Goal: Information Seeking & Learning: Compare options

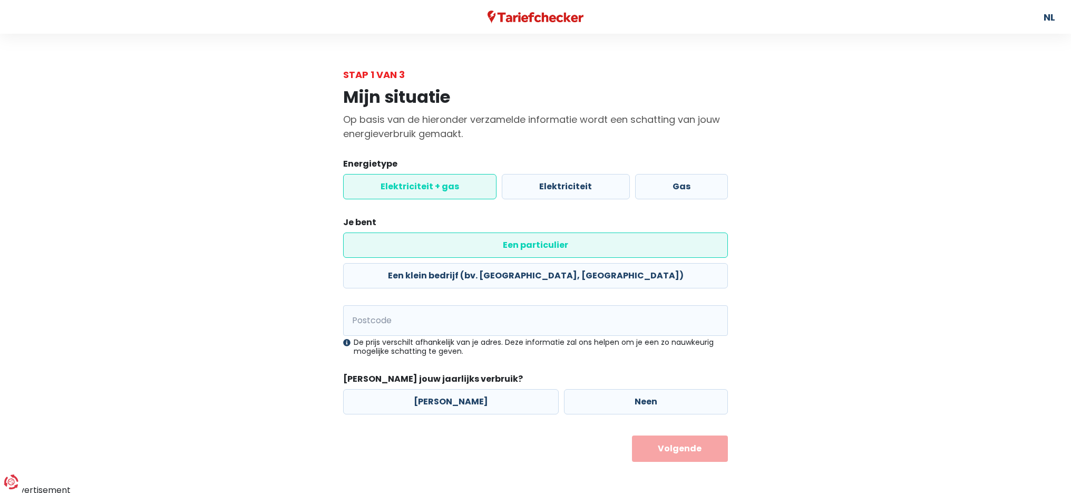
click at [444, 187] on label "Elektriciteit + gas" at bounding box center [419, 186] width 153 height 25
click at [444, 187] on input "Elektriciteit + gas" at bounding box center [419, 186] width 153 height 25
click at [416, 306] on div "Postcode De prijs verschilt afhankelijk van je adres. Deze informatie zal ons h…" at bounding box center [535, 330] width 385 height 51
click at [411, 305] on input "Postcode" at bounding box center [535, 320] width 385 height 31
type input "8500"
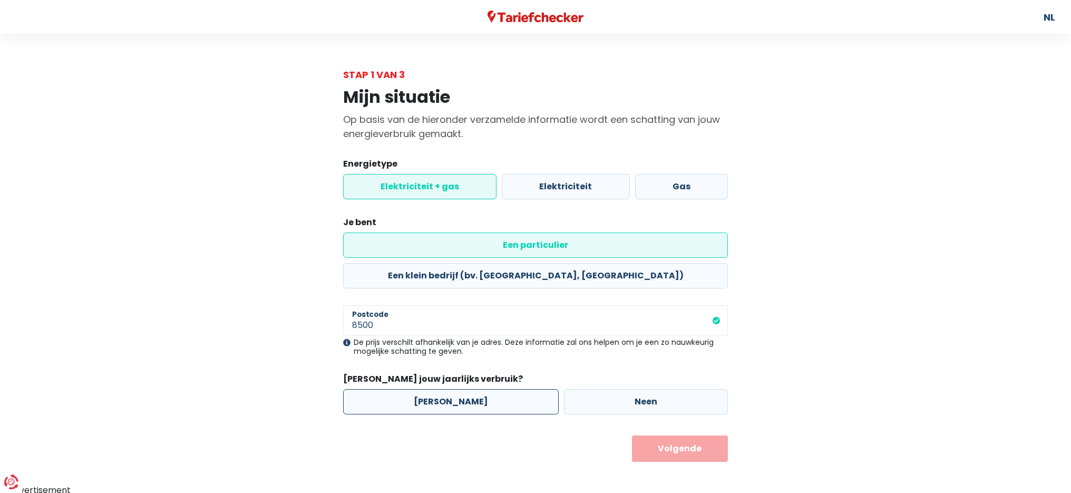
click at [471, 389] on label "[PERSON_NAME]" at bounding box center [451, 401] width 216 height 25
click at [471, 389] on input "[PERSON_NAME]" at bounding box center [451, 401] width 216 height 25
radio input "true"
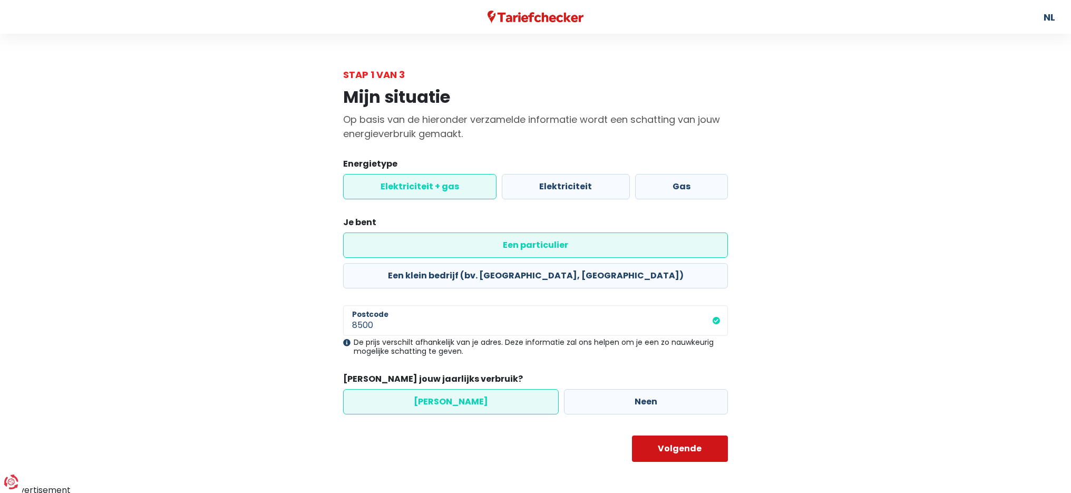
click at [673, 436] on button "Volgende" at bounding box center [680, 449] width 96 height 26
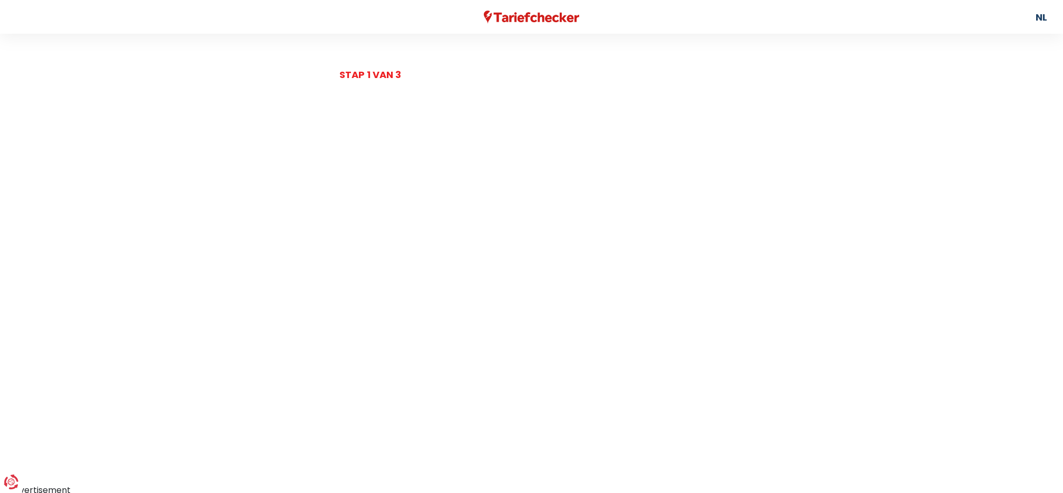
select select
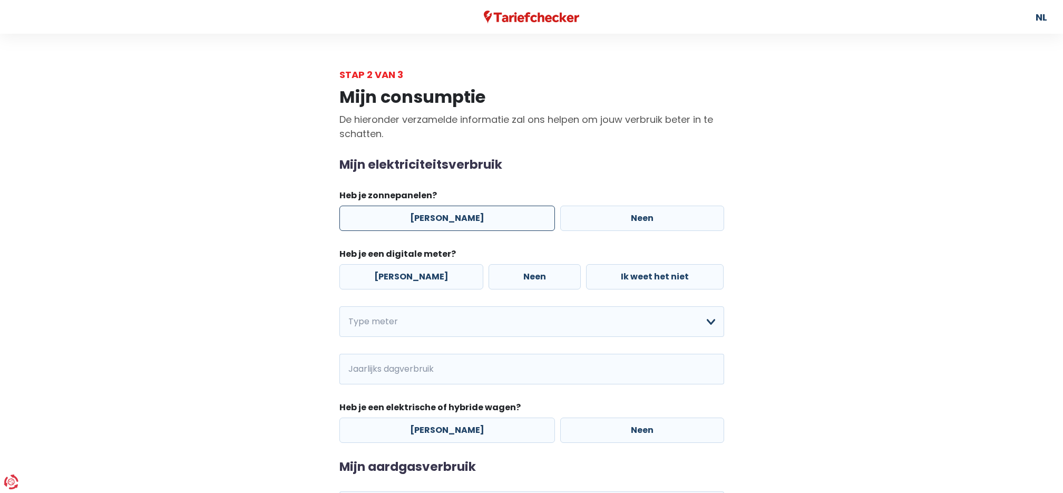
click at [431, 214] on label "[PERSON_NAME]" at bounding box center [448, 218] width 216 height 25
click at [431, 214] on input "[PERSON_NAME]" at bounding box center [448, 218] width 216 height 25
radio input "true"
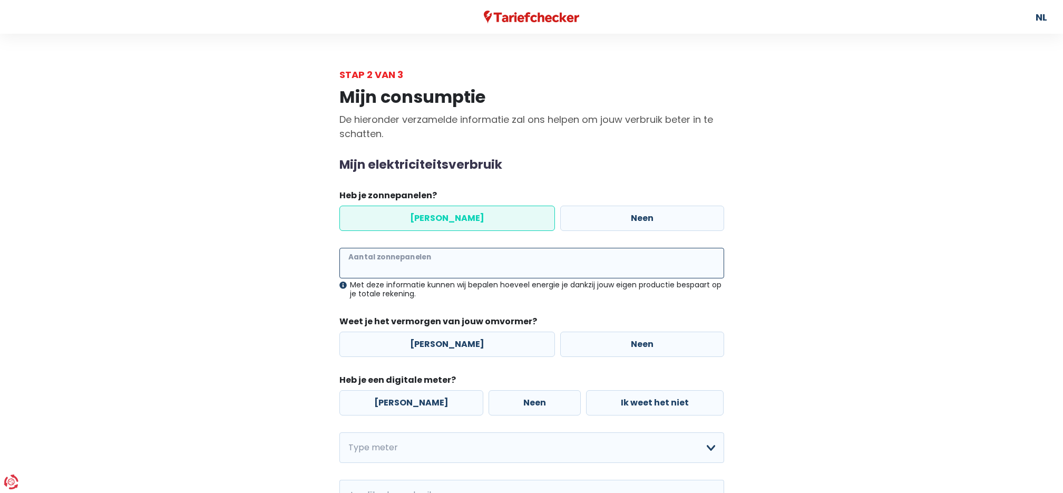
click at [402, 263] on input "Aantal zonnepanelen" at bounding box center [532, 263] width 385 height 31
type input "16"
click at [434, 343] on label "[PERSON_NAME]" at bounding box center [448, 344] width 216 height 25
click at [434, 343] on input "[PERSON_NAME]" at bounding box center [448, 344] width 216 height 25
radio input "true"
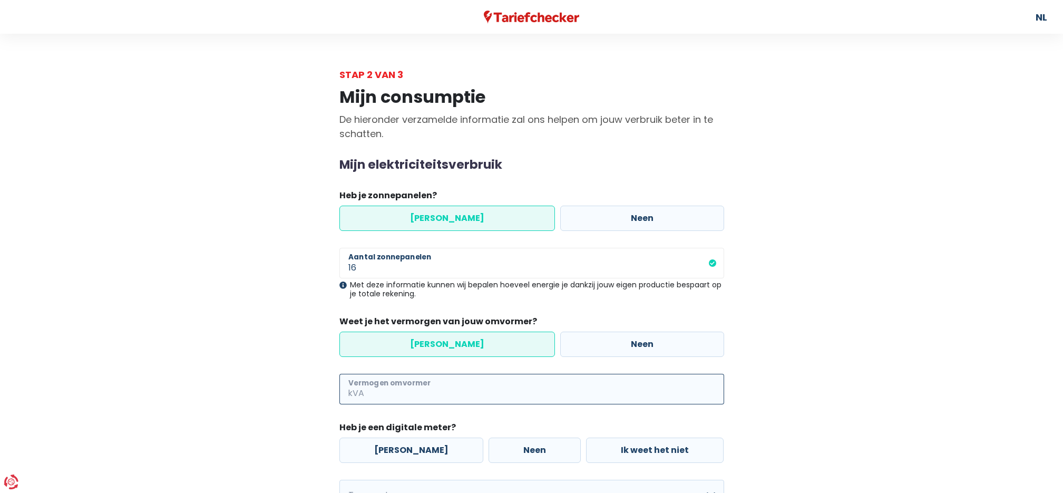
click at [389, 392] on input "Vermogen omvormer" at bounding box center [545, 389] width 358 height 31
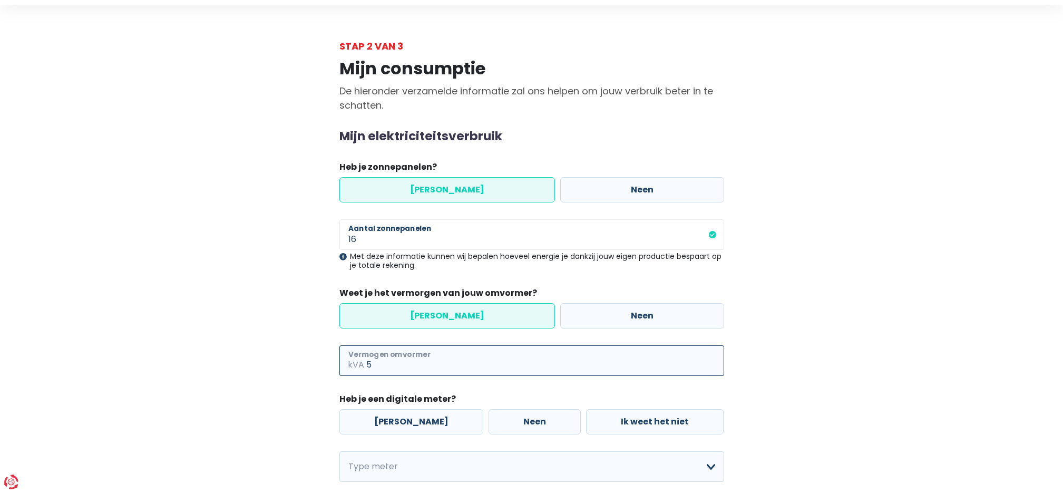
scroll to position [105, 0]
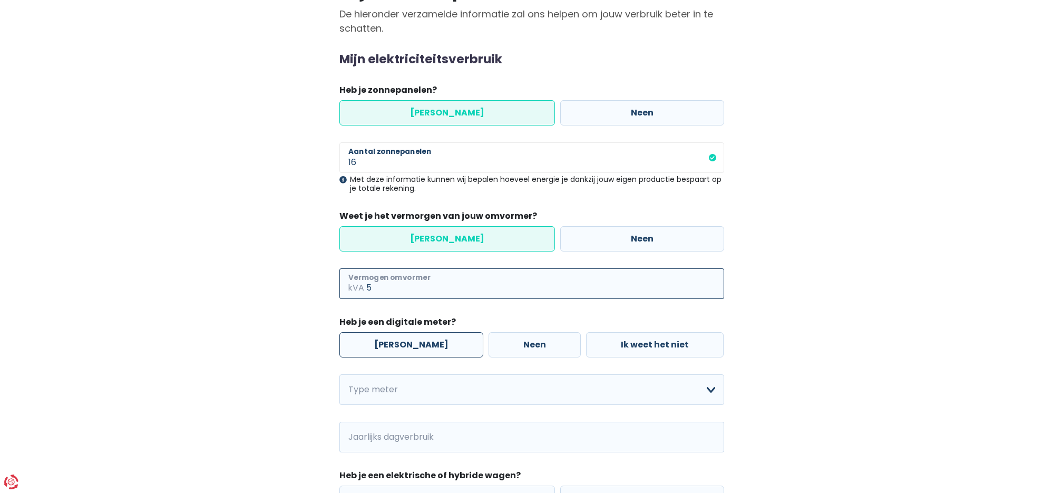
type input "5"
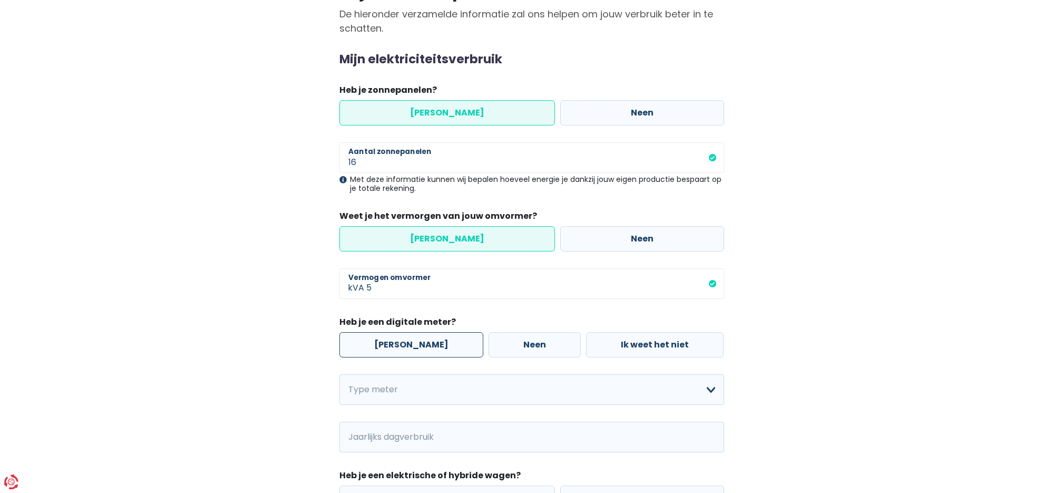
click at [391, 340] on label "[PERSON_NAME]" at bounding box center [412, 344] width 144 height 25
click at [391, 340] on input "[PERSON_NAME]" at bounding box center [412, 344] width 144 height 25
radio input "true"
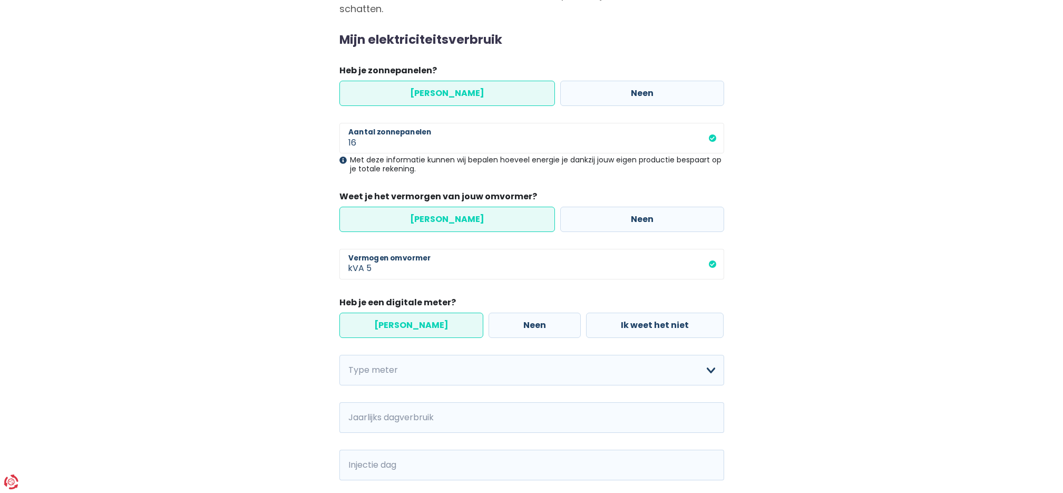
scroll to position [249, 0]
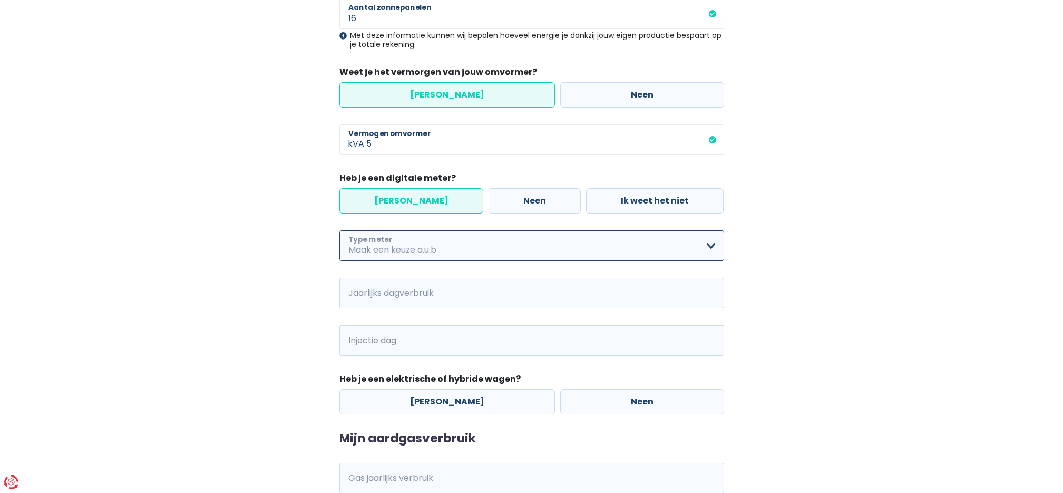
click at [405, 241] on select "Enkelvoudig Tweevoudig Enkelvoudig + uitsluitend nachttarief Tweevoudig + uitsl…" at bounding box center [532, 245] width 385 height 31
select select "day_night_bi_hourly"
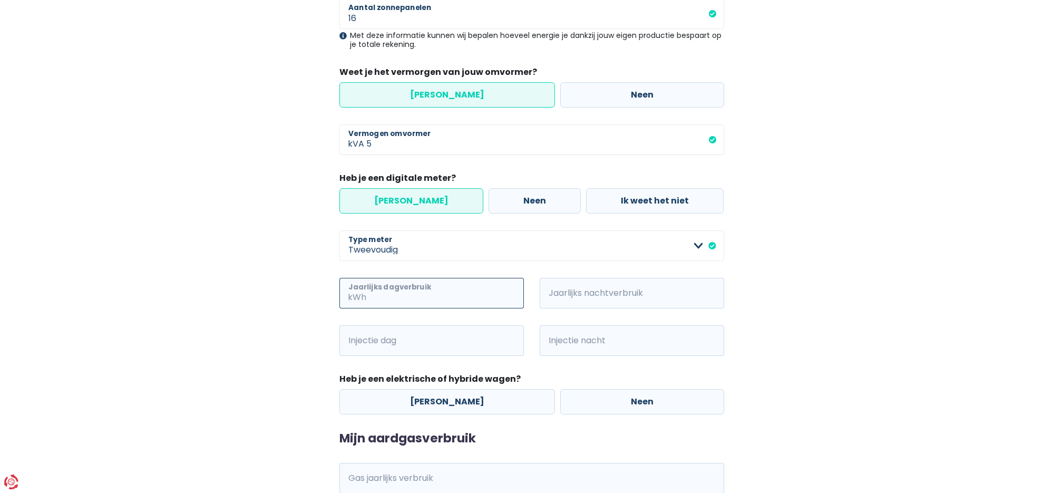
click at [468, 290] on input "Jaarlijks dagverbruik" at bounding box center [447, 293] width 156 height 31
type input "1150"
click at [675, 292] on input "Jaarlijks nachtverbruik" at bounding box center [647, 293] width 156 height 31
type input "1150"
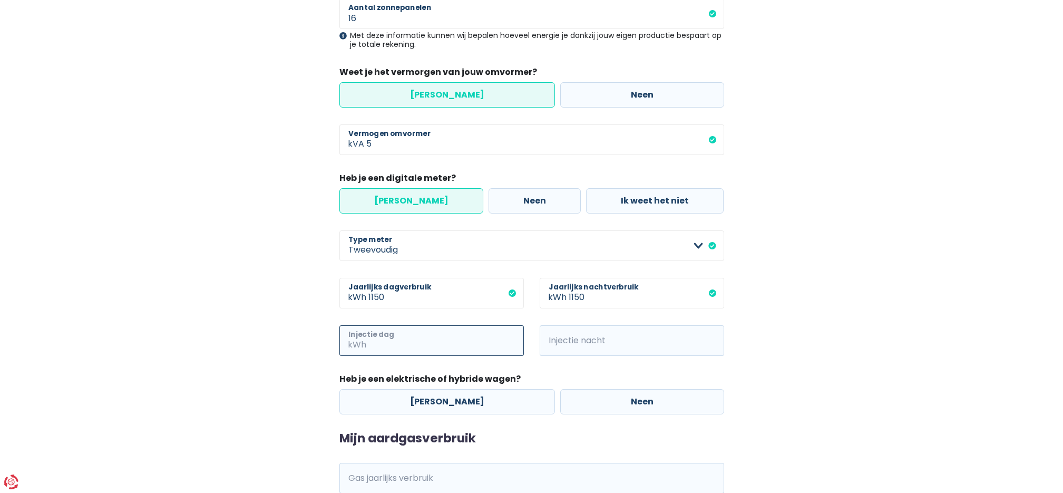
click at [426, 338] on input "Injectie dag" at bounding box center [447, 340] width 156 height 31
type input "2000"
click at [602, 341] on input "Injectie nacht" at bounding box center [647, 340] width 156 height 31
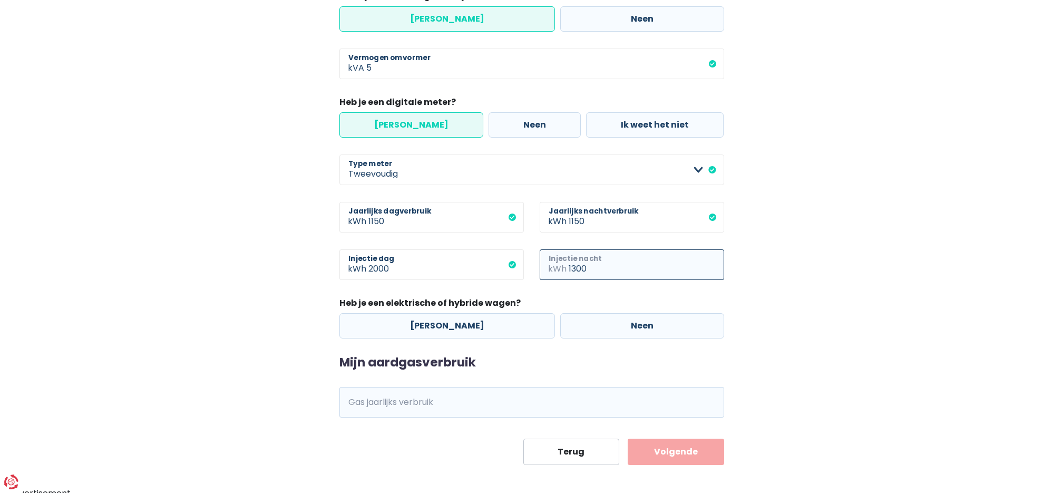
scroll to position [330, 0]
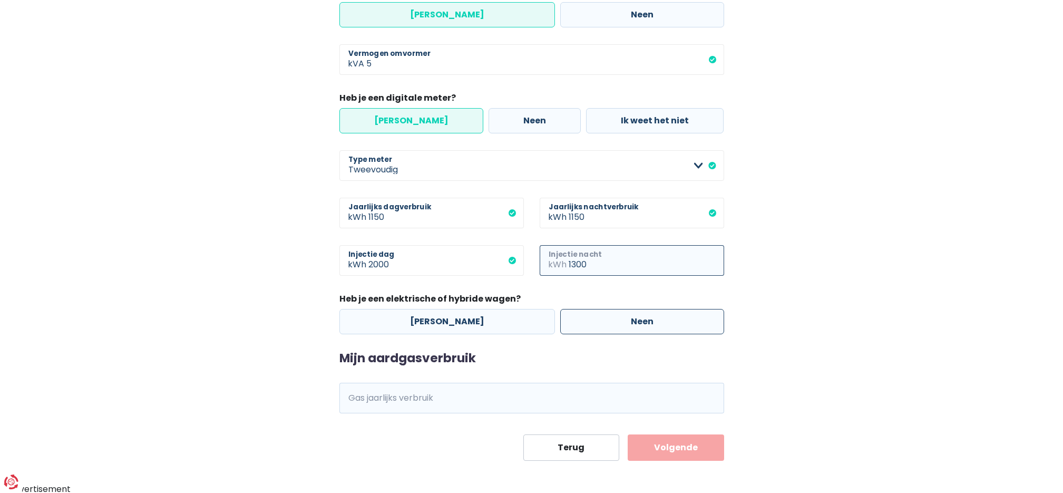
type input "1300"
click at [613, 315] on label "Neen" at bounding box center [642, 321] width 164 height 25
click at [613, 315] on input "Neen" at bounding box center [642, 321] width 164 height 25
radio input "true"
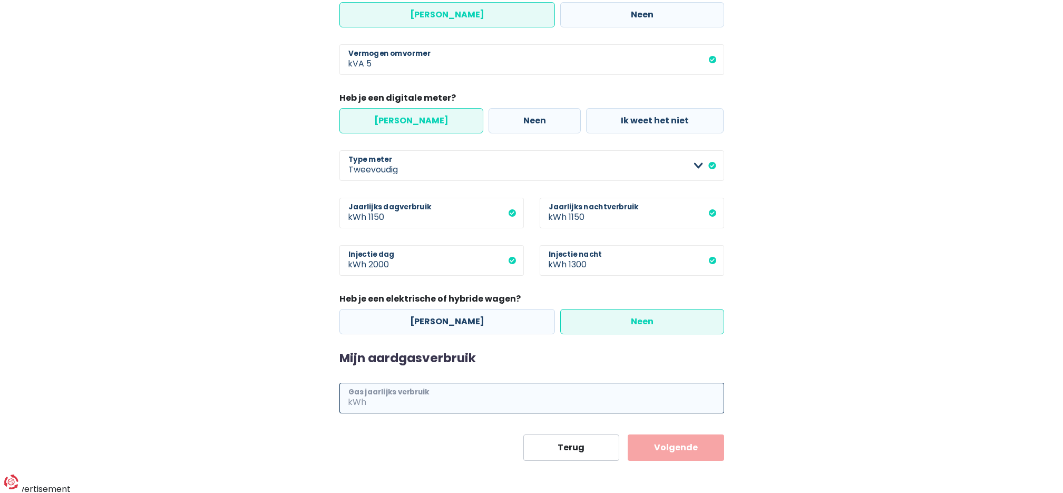
click at [412, 398] on input "Gas jaarlijks verbruik" at bounding box center [547, 398] width 356 height 31
type input "17000"
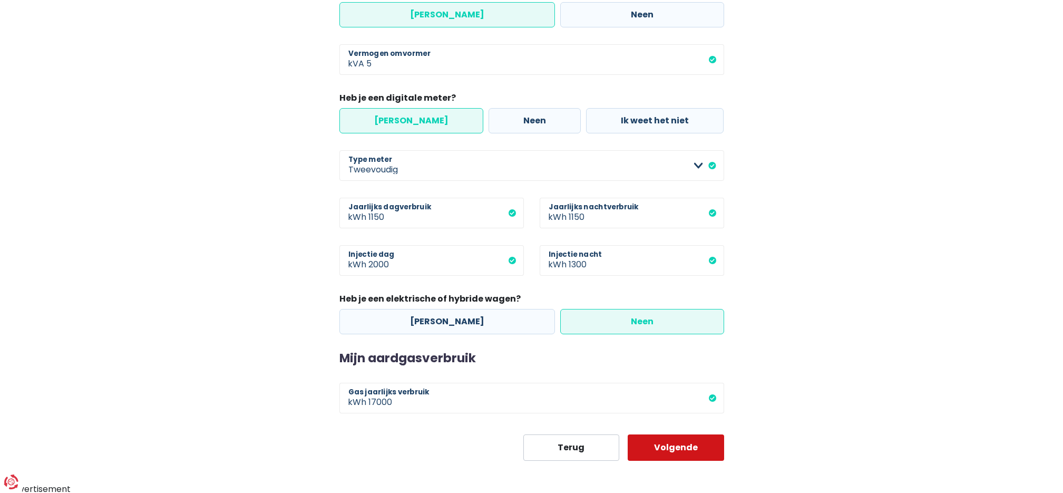
click at [679, 446] on button "Volgende" at bounding box center [676, 447] width 96 height 26
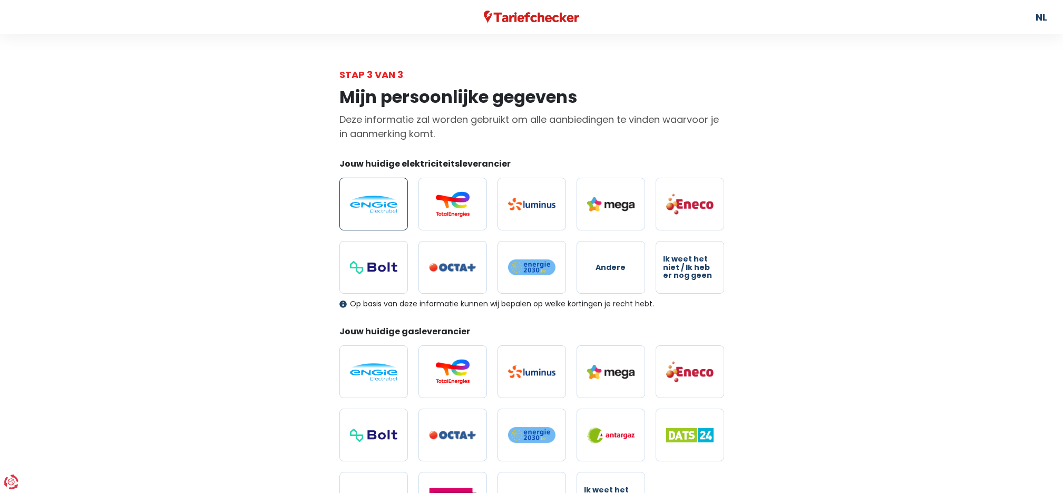
click at [390, 200] on img at bounding box center [373, 204] width 47 height 17
click at [390, 200] on input "radio" at bounding box center [374, 204] width 69 height 53
radio input "true"
click at [373, 364] on img at bounding box center [373, 371] width 47 height 17
click at [373, 364] on input "radio" at bounding box center [374, 371] width 69 height 53
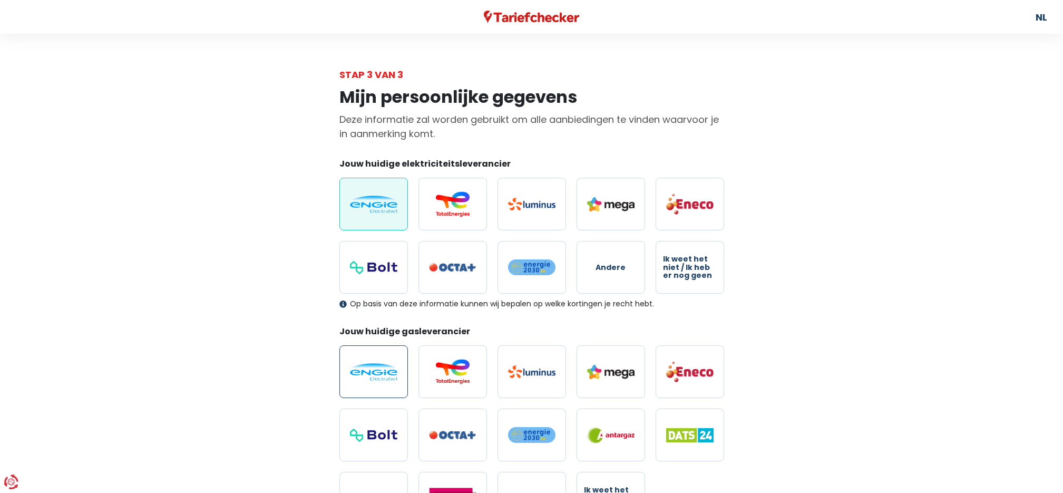
radio input "true"
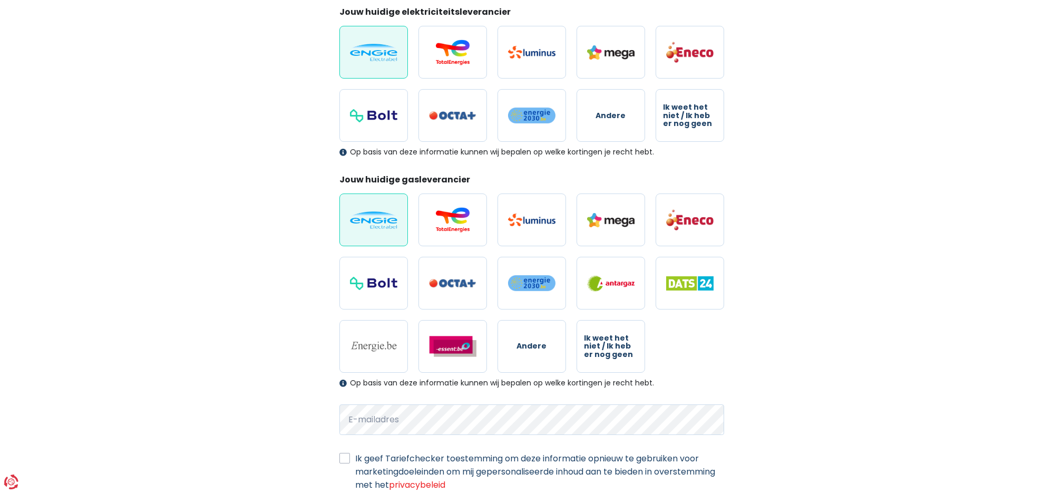
scroll to position [231, 0]
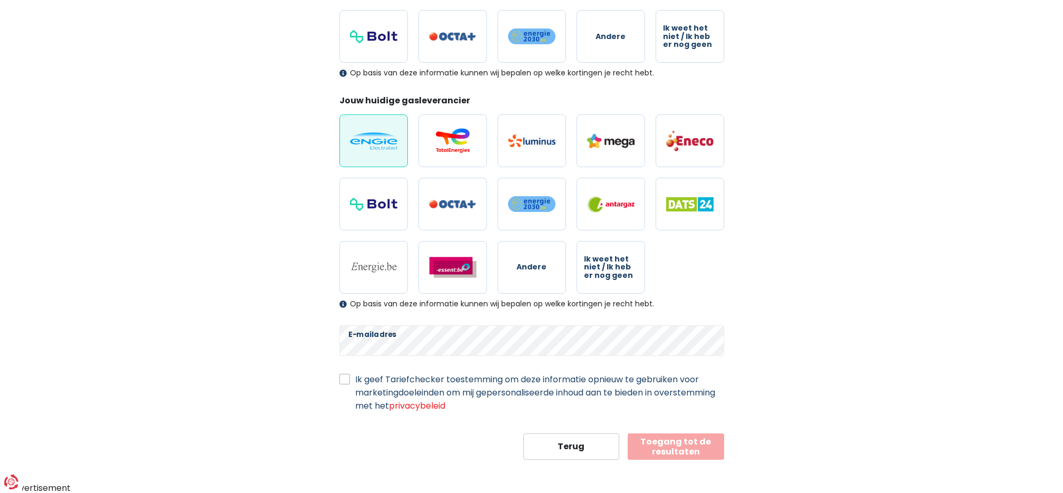
click at [666, 444] on button "Toegang tot de resultaten" at bounding box center [676, 446] width 96 height 26
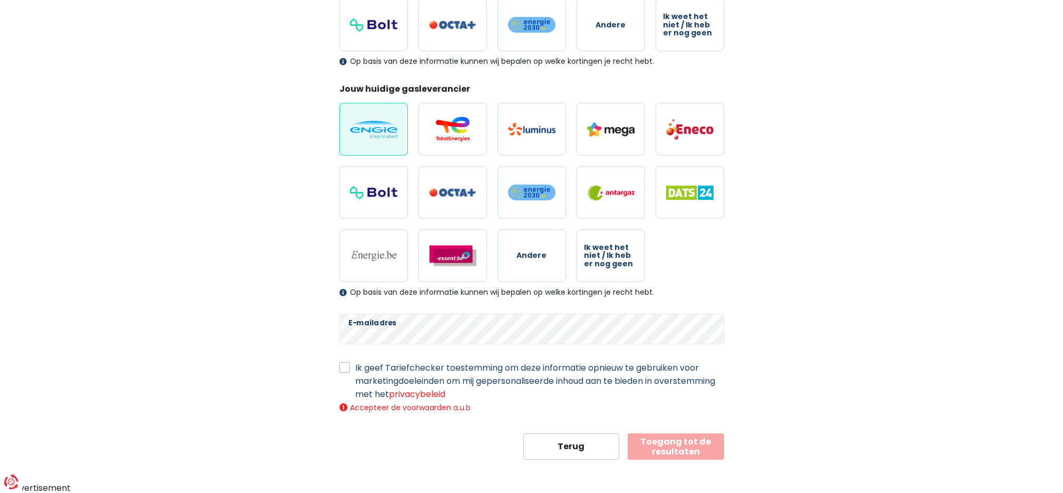
click at [355, 366] on label "Ik geef Tariefchecker toestemming om deze informatie opnieuw te gebruiken voor …" at bounding box center [539, 381] width 369 height 40
click at [345, 366] on input "Ik geef Tariefchecker toestemming om deze informatie opnieuw te gebruiken voor …" at bounding box center [345, 366] width 11 height 11
checkbox input "true"
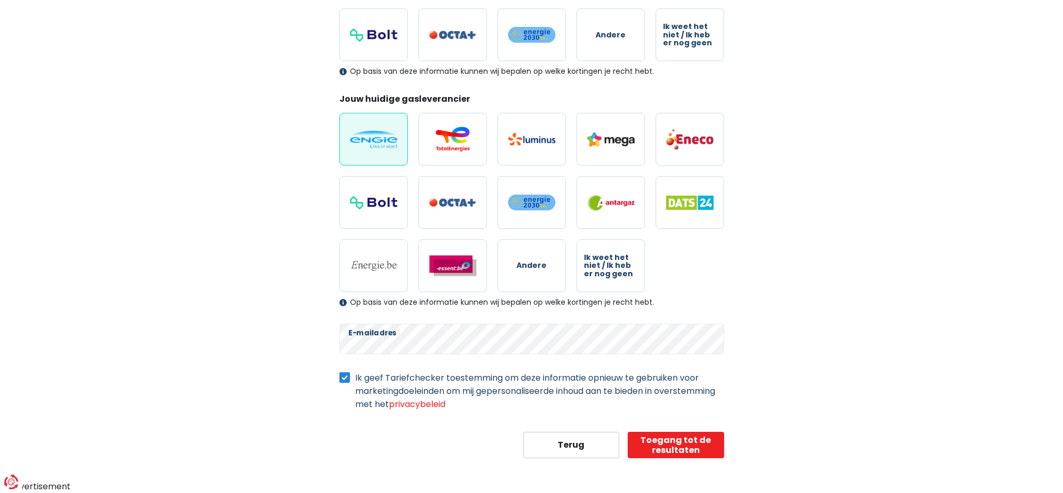
scroll to position [231, 0]
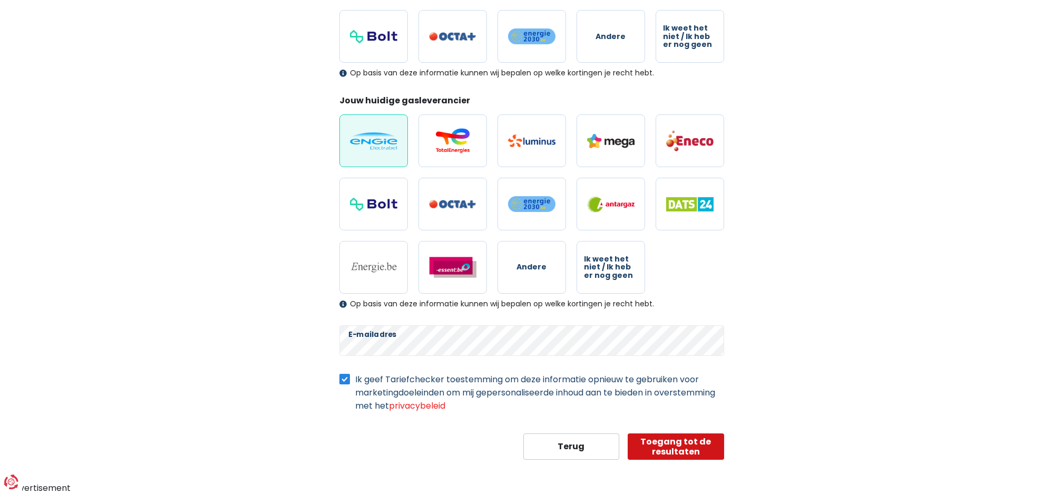
click at [666, 447] on button "Toegang tot de resultaten" at bounding box center [676, 446] width 96 height 26
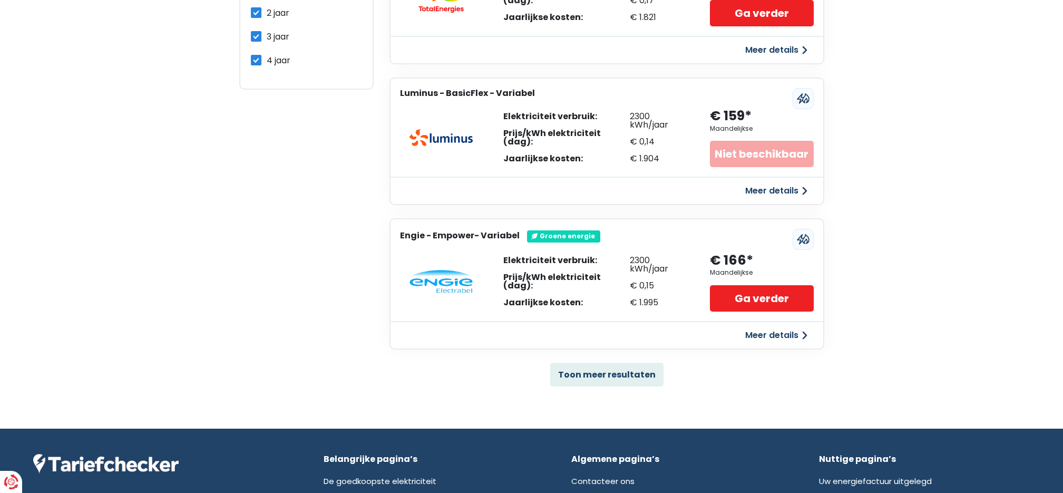
scroll to position [623, 0]
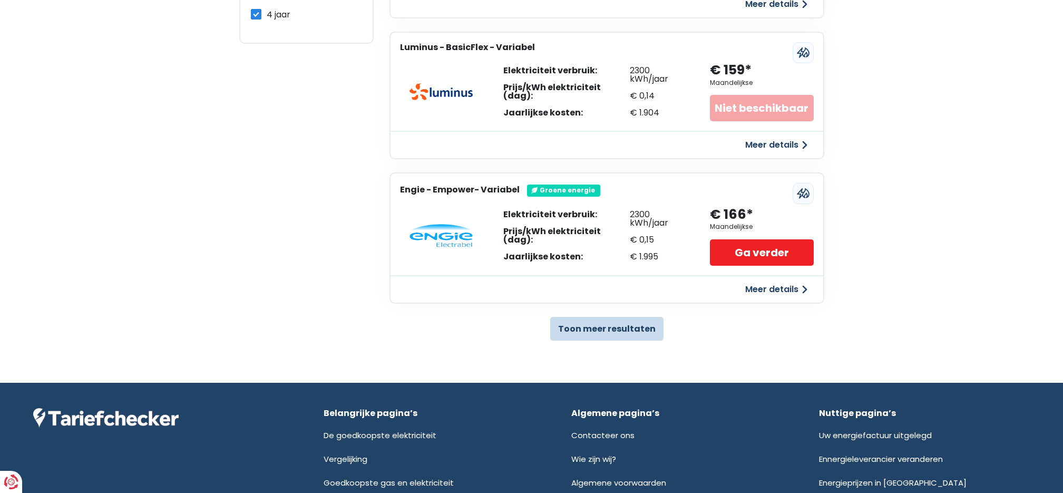
click at [586, 325] on button "Toon meer resultaten" at bounding box center [606, 329] width 113 height 24
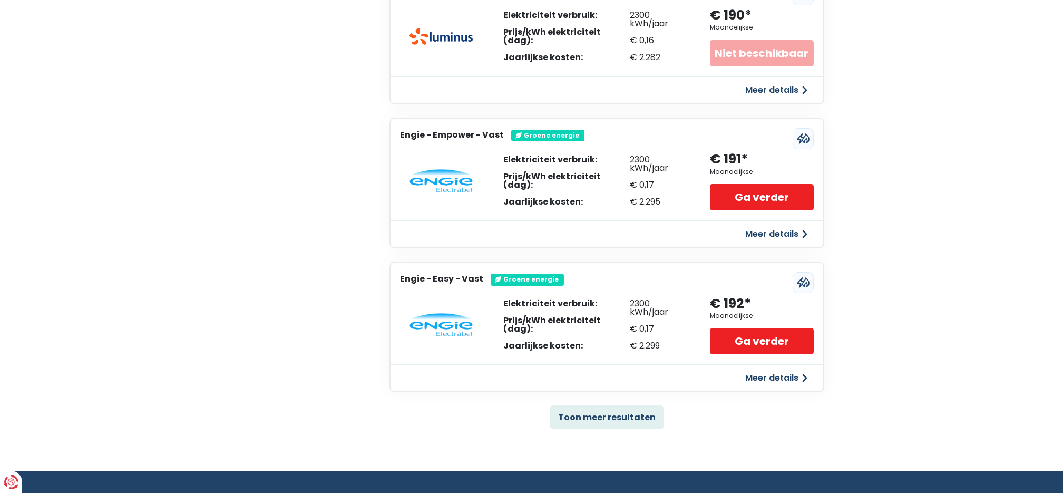
scroll to position [2001, 0]
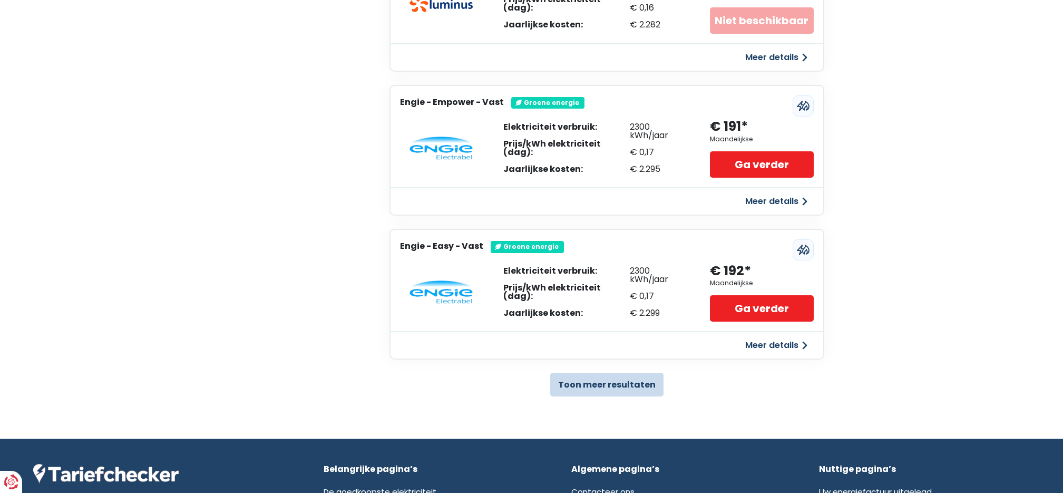
click at [611, 373] on button "Toon meer resultaten" at bounding box center [606, 385] width 113 height 24
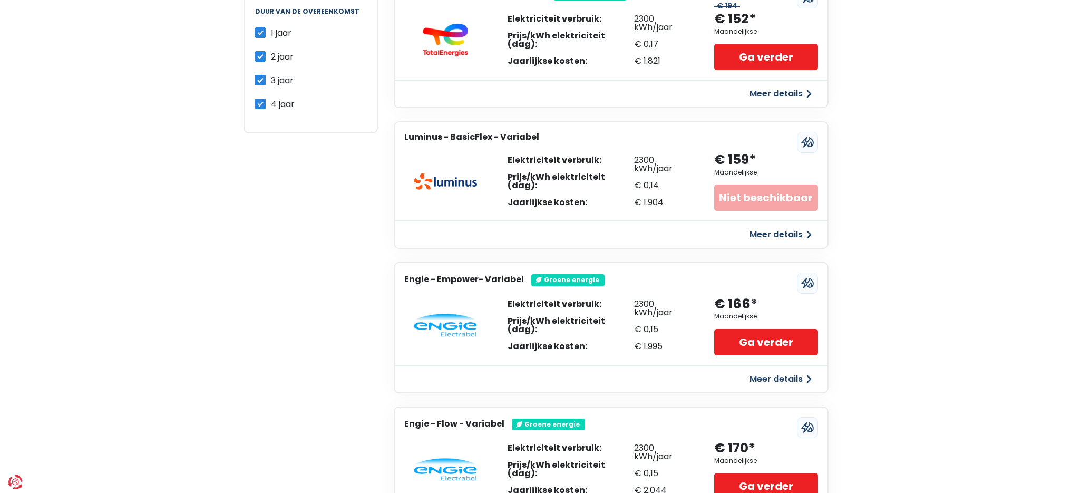
scroll to position [0, 0]
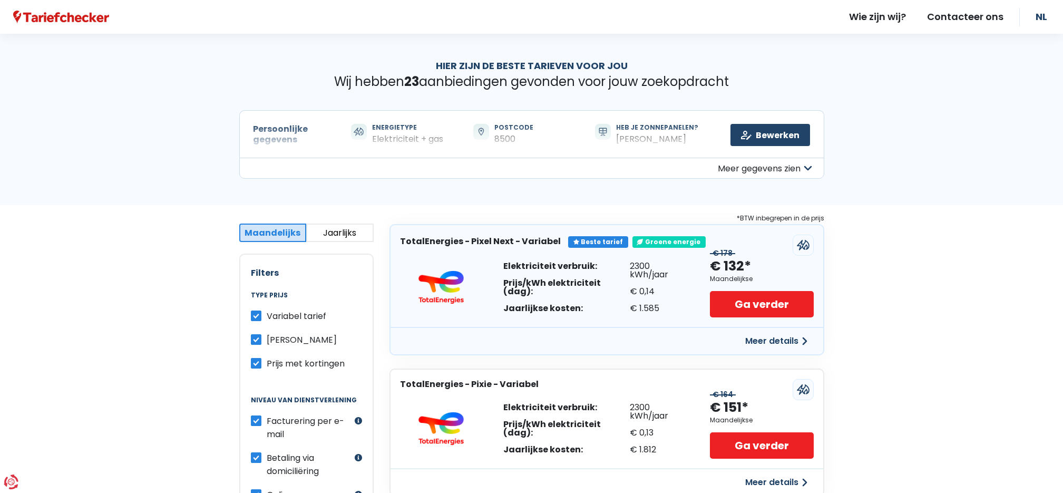
click at [760, 338] on button "Meer details" at bounding box center [776, 341] width 75 height 19
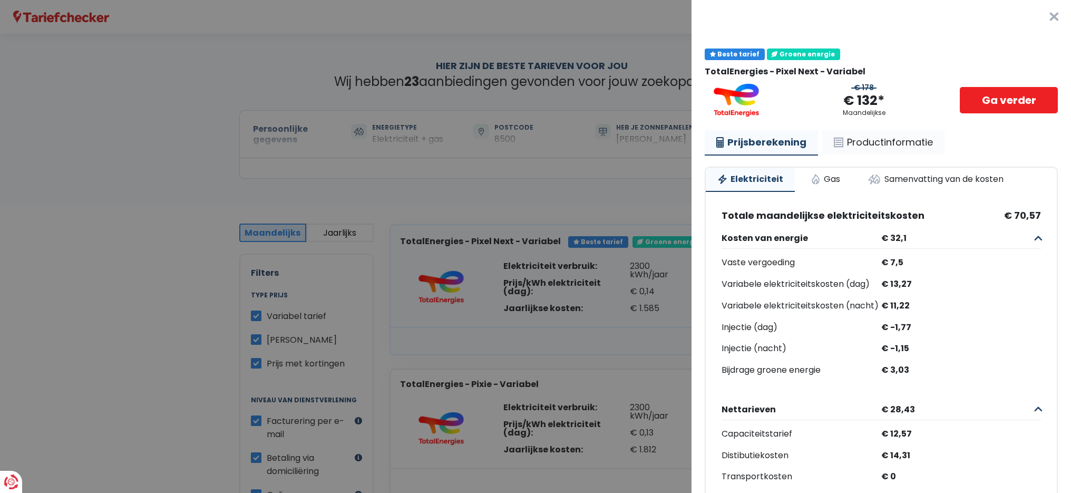
click at [880, 142] on link "Productinformatie" at bounding box center [884, 142] width 122 height 24
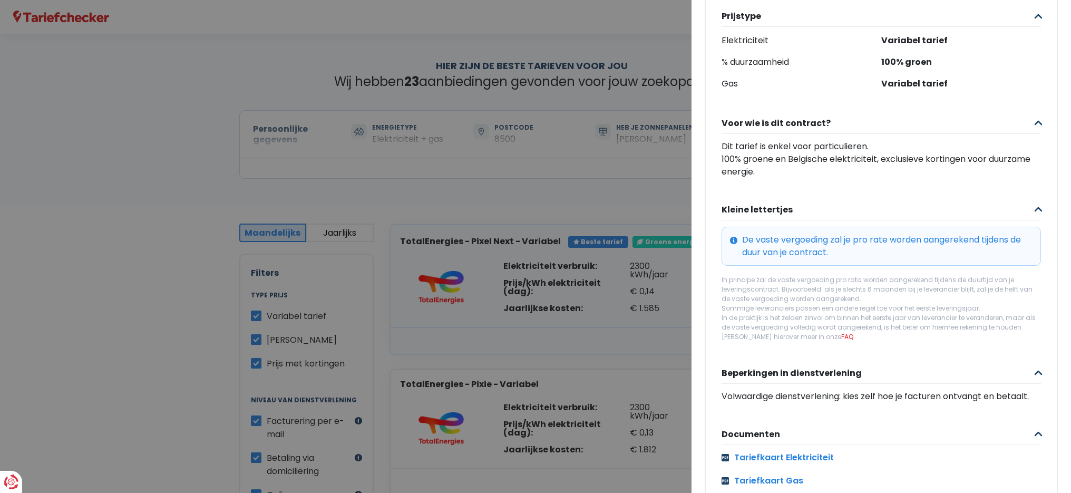
scroll to position [337, 0]
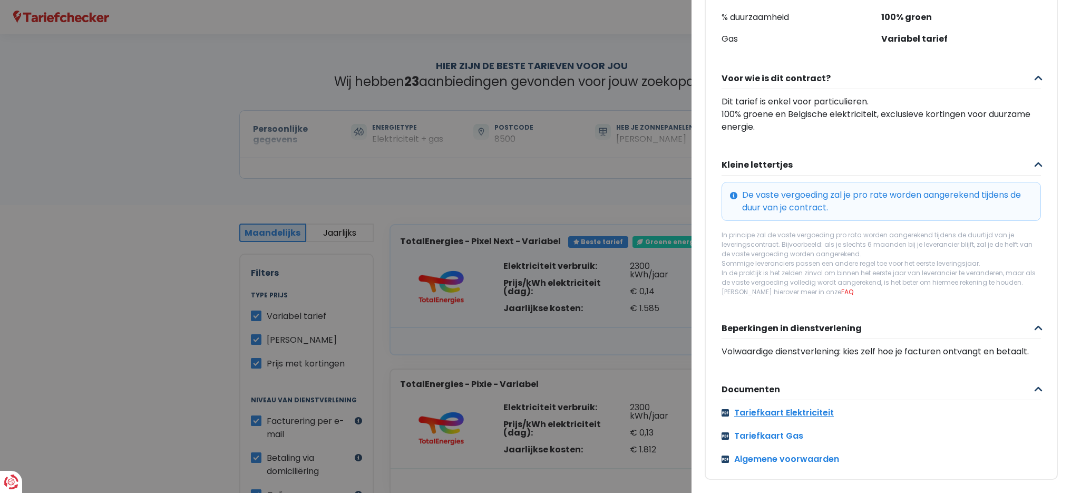
click at [818, 407] on link "Tariefkaart Elektriciteit" at bounding box center [882, 413] width 320 height 13
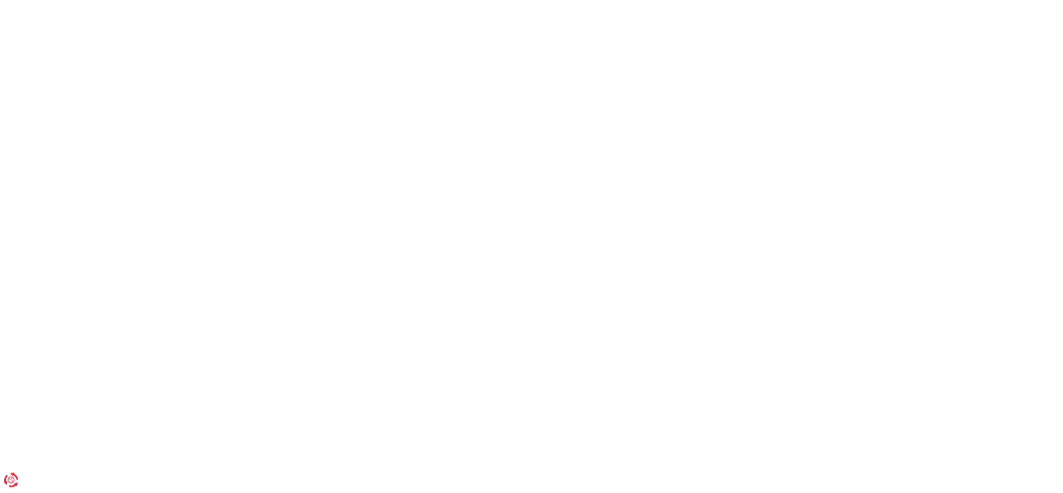
scroll to position [231, 0]
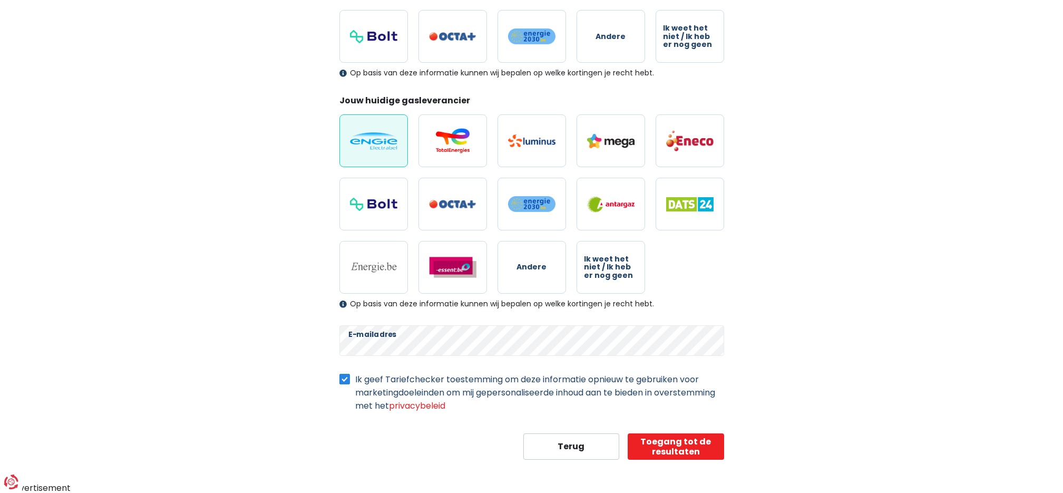
select select "day_night_bi_hourly"
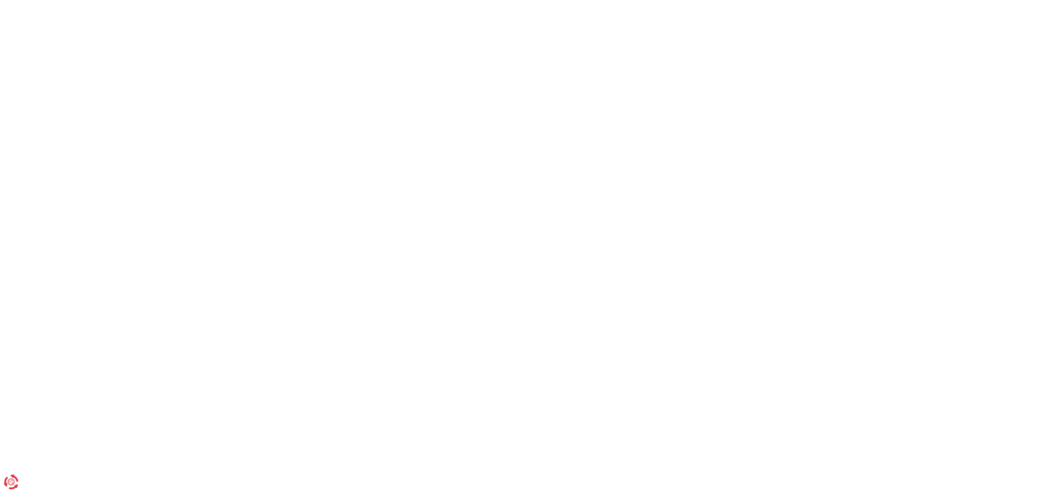
scroll to position [330, 0]
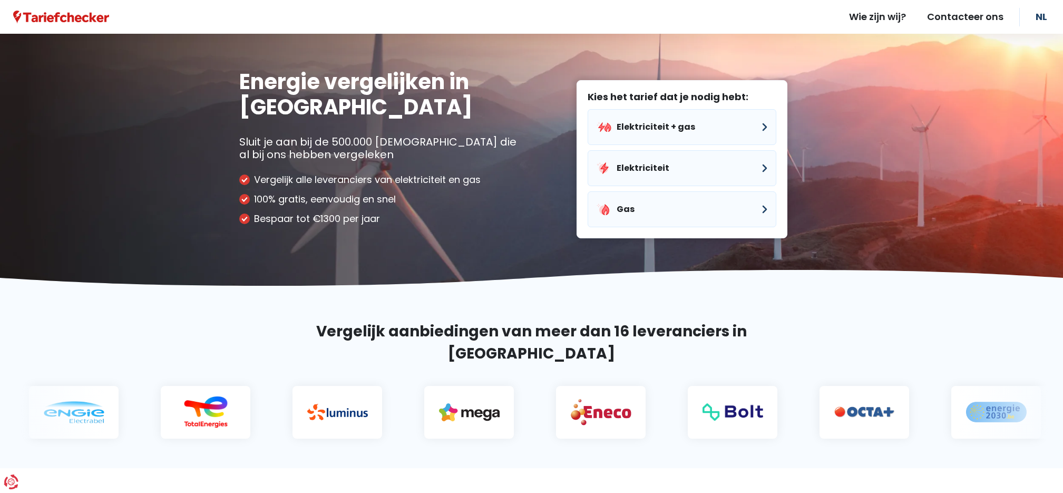
click at [571, 398] on img at bounding box center [601, 412] width 61 height 28
